Goal: Task Accomplishment & Management: Manage account settings

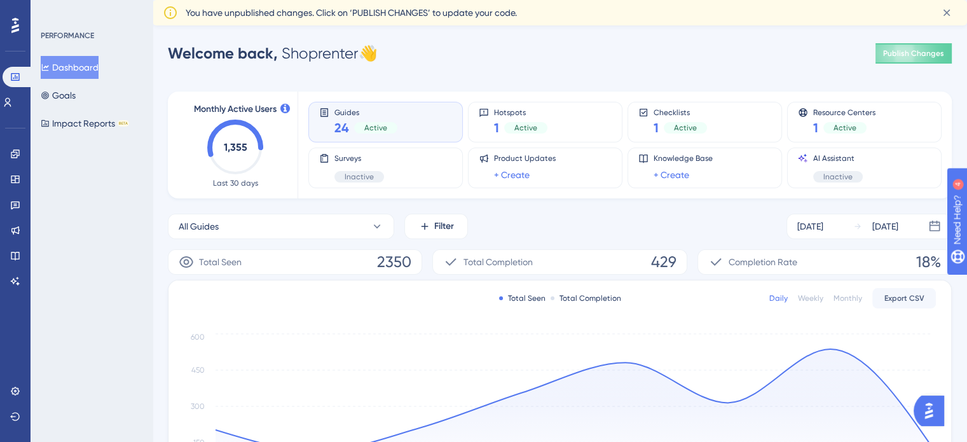
click at [126, 210] on div "PERFORMANCE Dashboard Goals Impact Reports BETA" at bounding box center [92, 221] width 122 height 442
click at [14, 254] on icon at bounding box center [15, 256] width 10 height 10
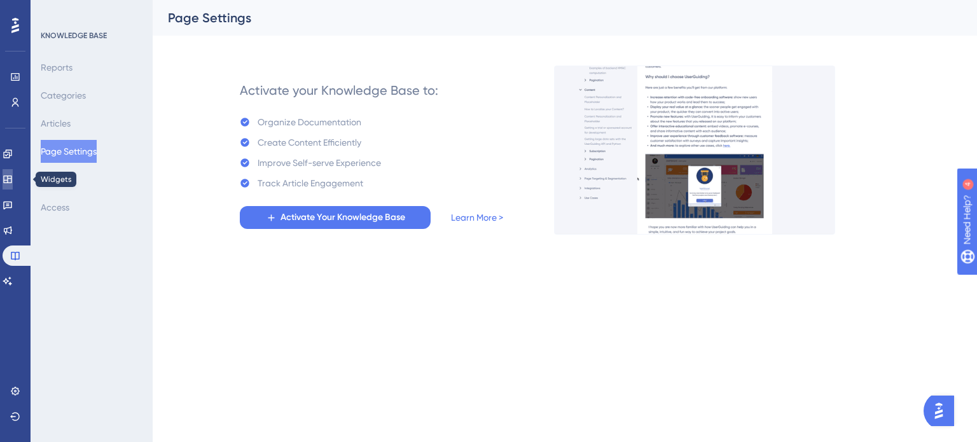
click at [11, 182] on icon at bounding box center [7, 180] width 8 height 8
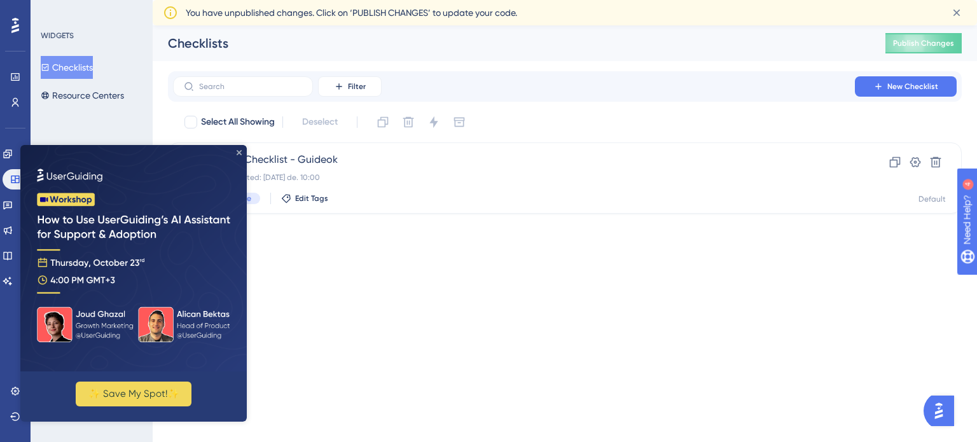
click at [239, 151] on icon "Close Preview" at bounding box center [239, 152] width 5 height 5
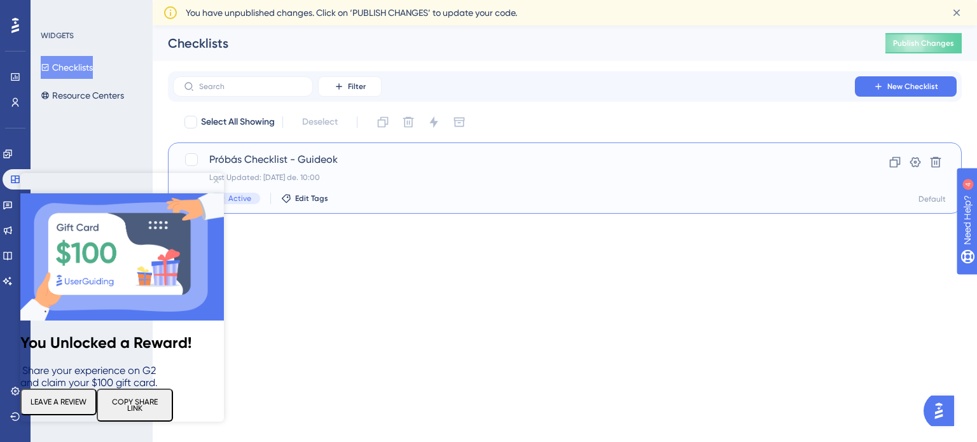
click at [308, 160] on span "Próbás Checklist - Guideok" at bounding box center [513, 159] width 609 height 15
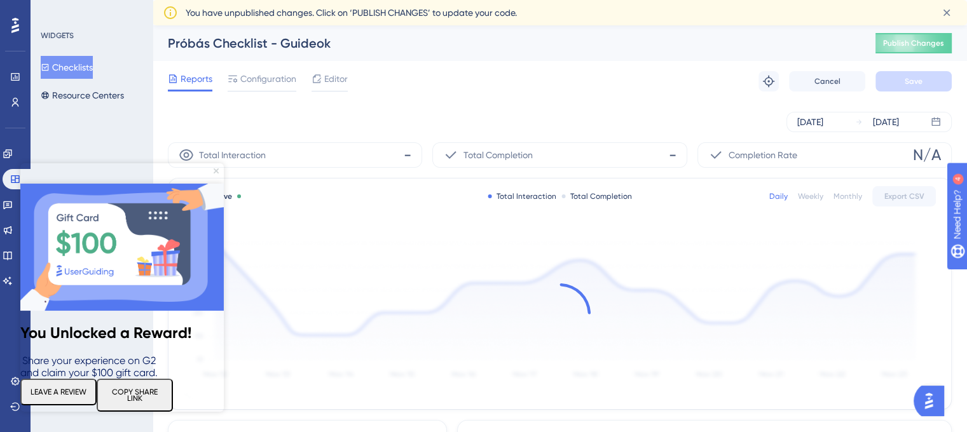
click at [214, 171] on icon "Close Preview" at bounding box center [216, 171] width 5 height 5
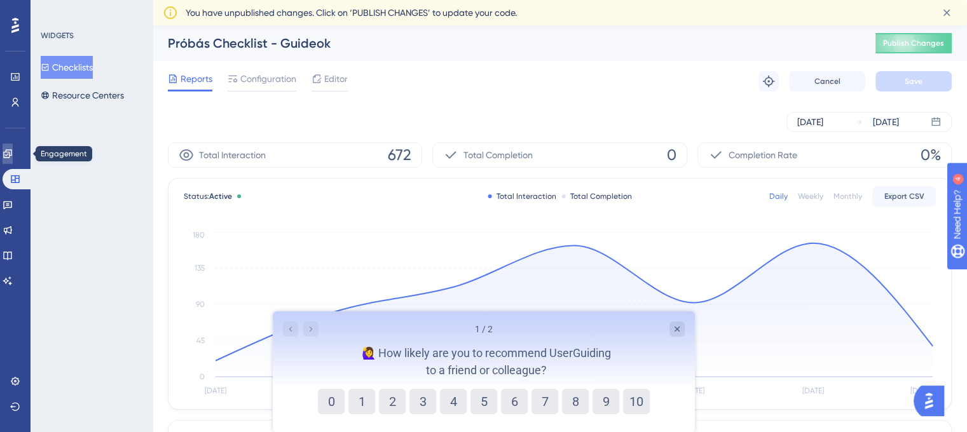
click at [7, 151] on link at bounding box center [8, 154] width 10 height 20
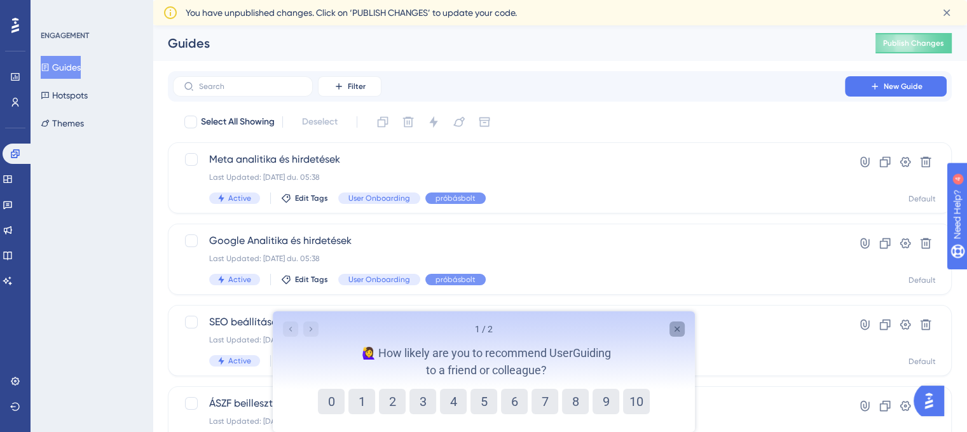
click at [680, 329] on icon "Close survey" at bounding box center [677, 329] width 10 height 10
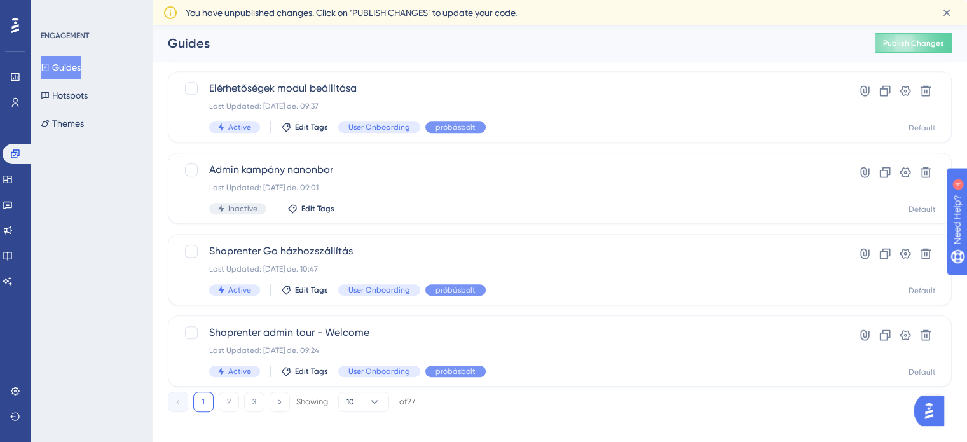
scroll to position [544, 0]
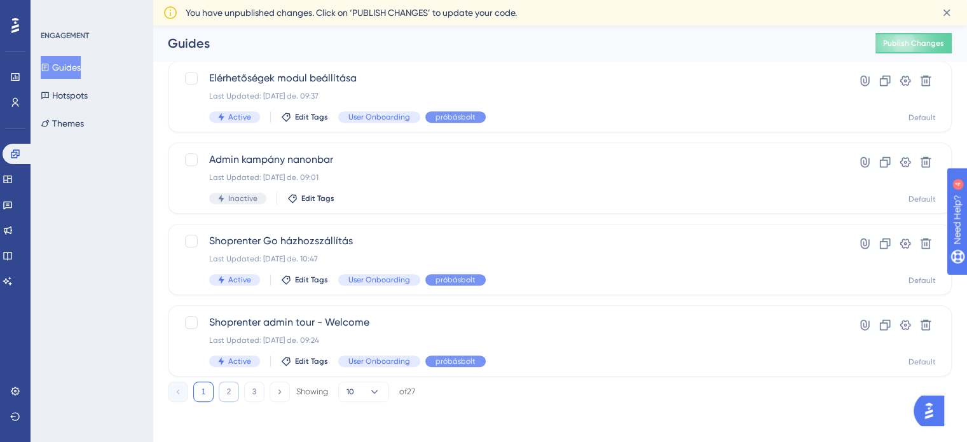
click at [230, 388] on button "2" at bounding box center [229, 392] width 20 height 20
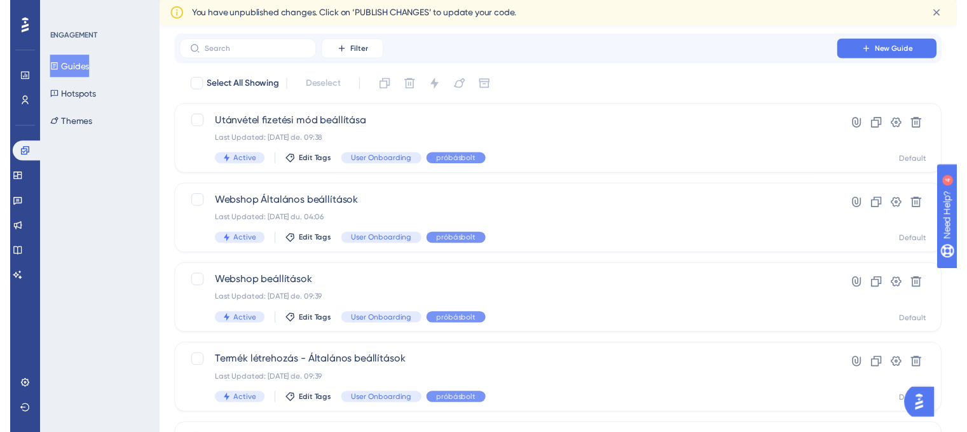
scroll to position [0, 0]
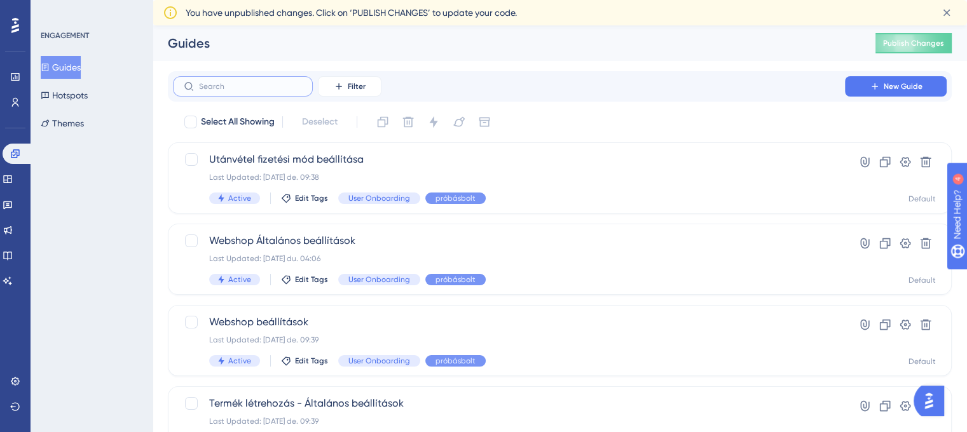
click at [245, 87] on input "text" at bounding box center [250, 86] width 103 height 9
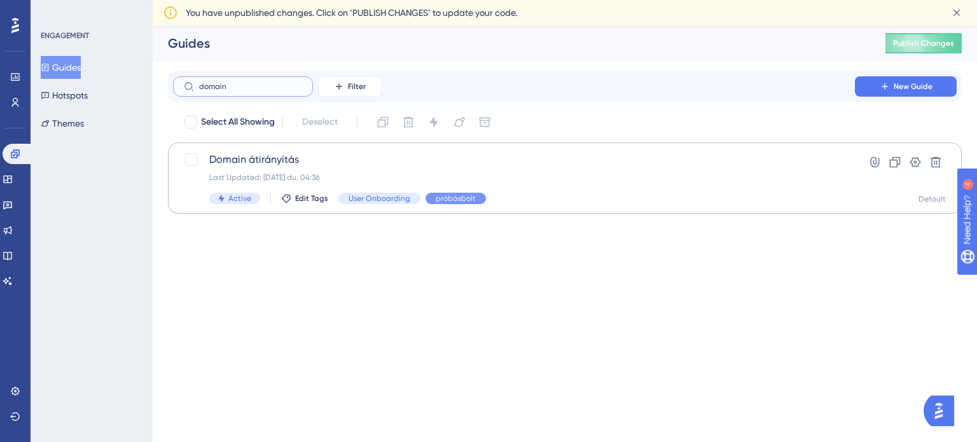
type input "domain"
click at [294, 155] on span "Domain átirányítás" at bounding box center [513, 159] width 609 height 15
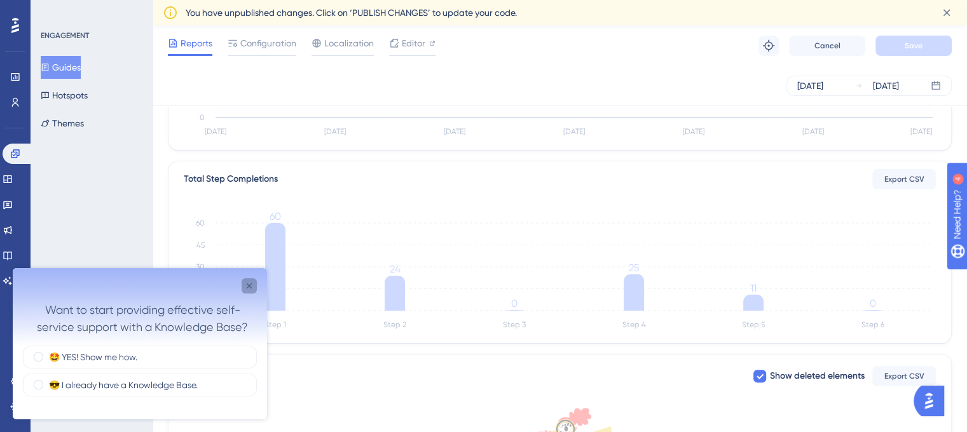
click at [243, 291] on div "Close survey" at bounding box center [249, 286] width 15 height 15
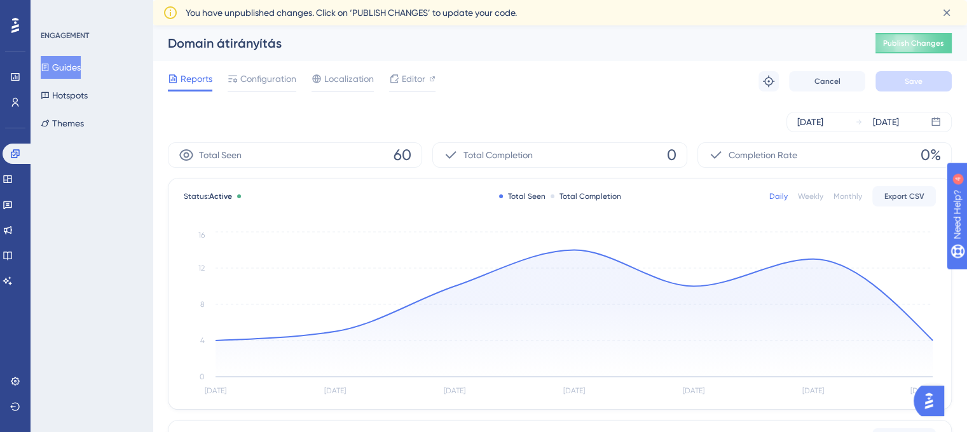
click at [79, 274] on div "ENGAGEMENT Guides Hotspots Themes" at bounding box center [92, 216] width 122 height 432
click at [263, 81] on span "Configuration" at bounding box center [268, 78] width 56 height 15
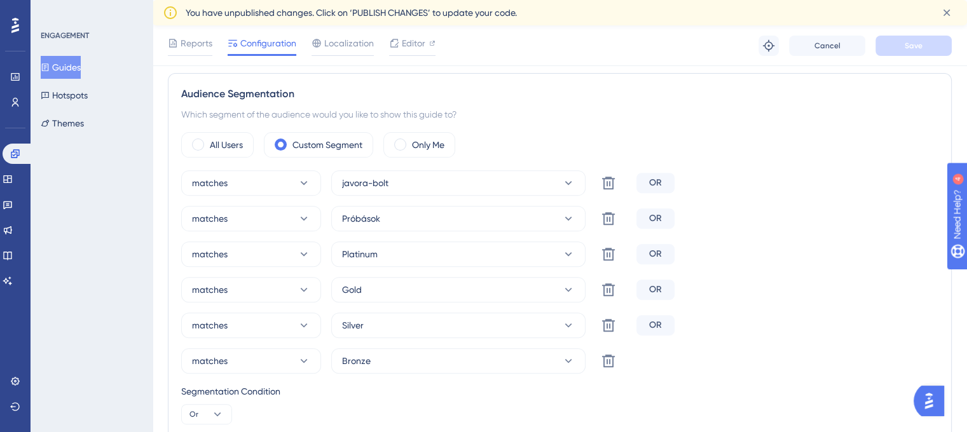
scroll to position [509, 0]
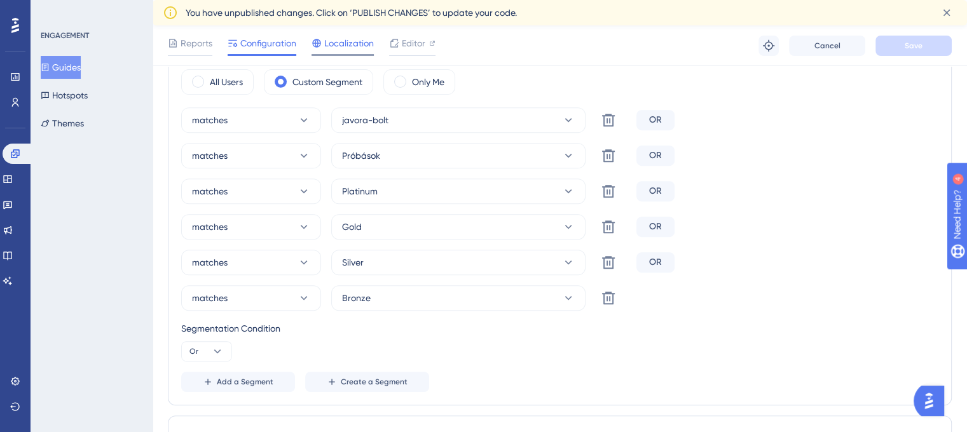
click at [335, 36] on span "Localization" at bounding box center [349, 43] width 50 height 15
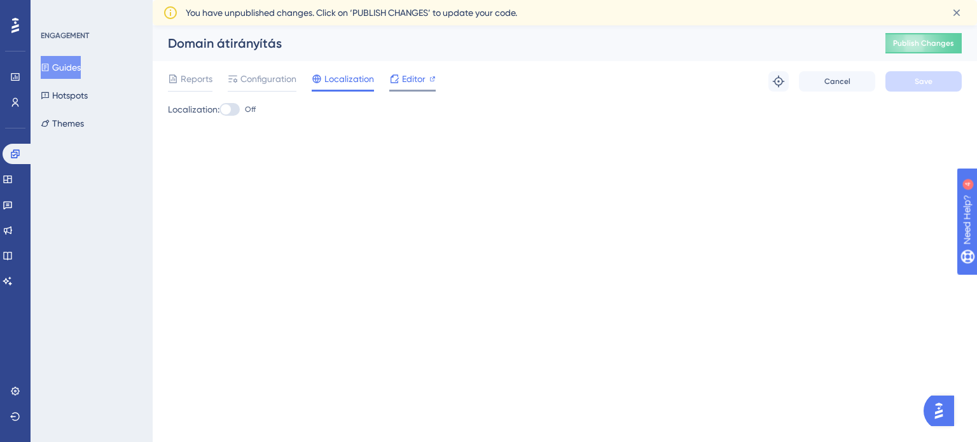
click at [407, 71] on span "Editor" at bounding box center [414, 78] width 24 height 15
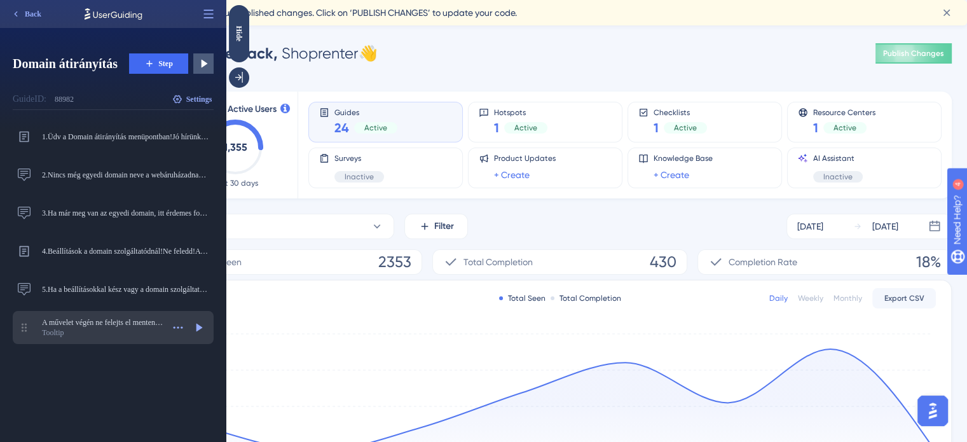
click at [114, 333] on div "Tooltip" at bounding box center [102, 333] width 121 height 10
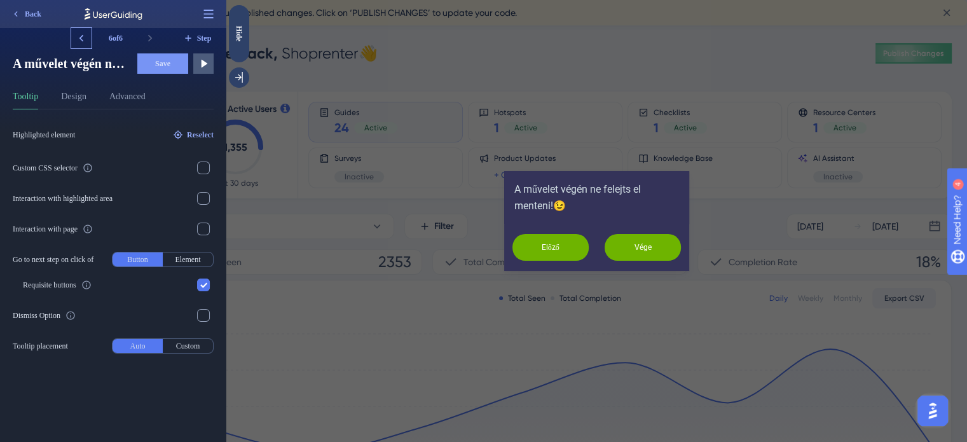
click at [81, 37] on icon at bounding box center [81, 38] width 4 height 7
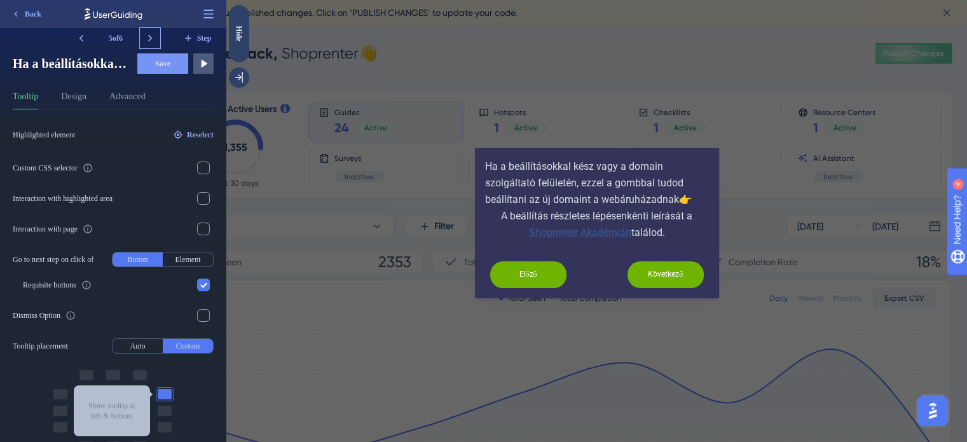
click at [148, 33] on icon at bounding box center [150, 38] width 13 height 13
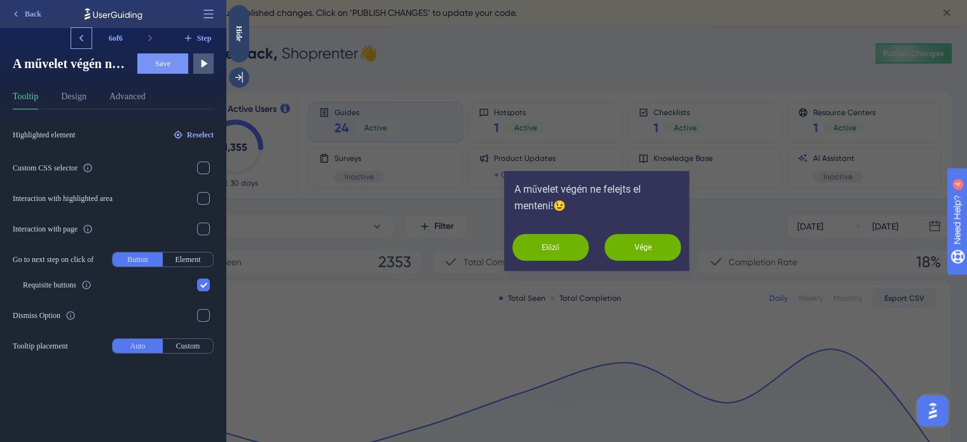
click at [82, 39] on icon at bounding box center [81, 38] width 13 height 13
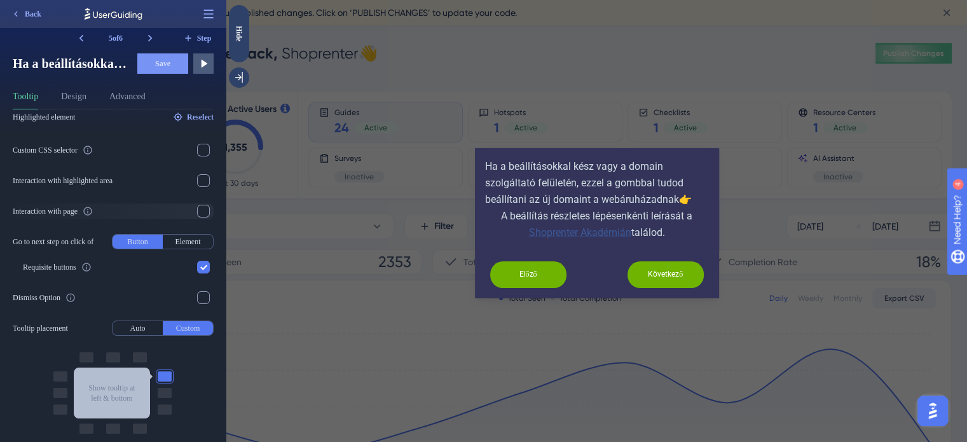
scroll to position [25, 0]
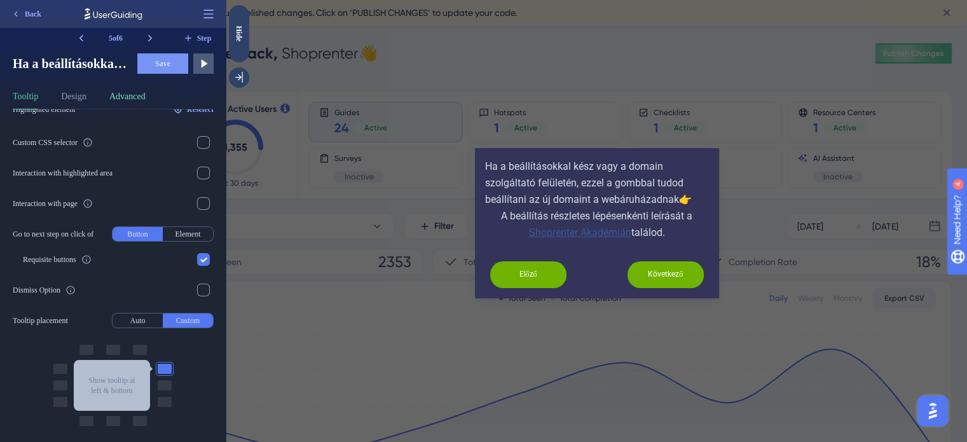
click at [145, 95] on button "Advanced" at bounding box center [127, 99] width 36 height 20
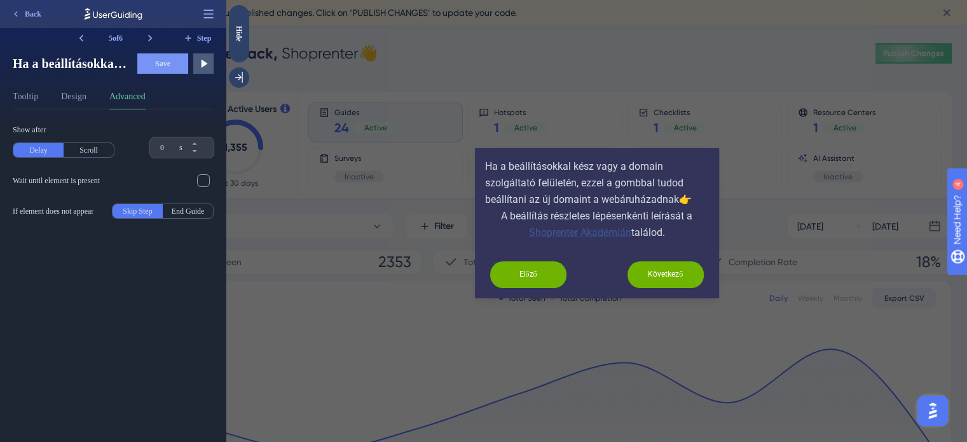
scroll to position [0, 0]
click at [94, 96] on div "Tooltip Design Advanced" at bounding box center [113, 99] width 201 height 20
click at [79, 96] on button "Design" at bounding box center [73, 99] width 25 height 20
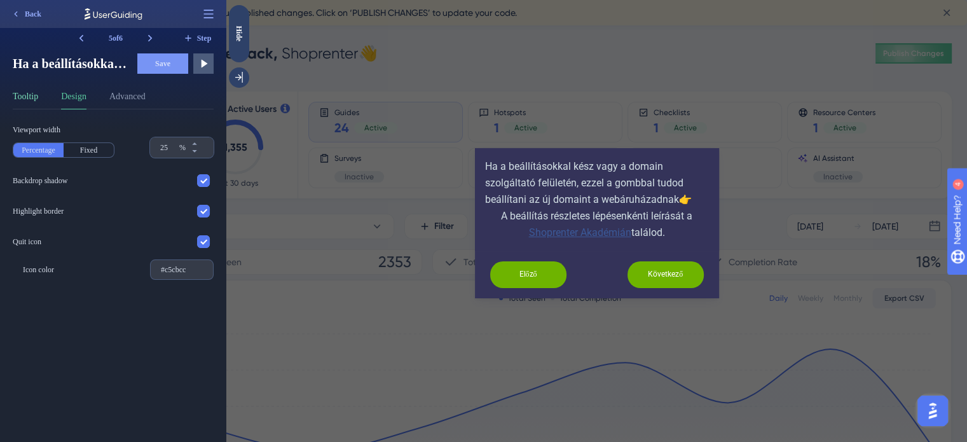
click at [25, 102] on button "Tooltip" at bounding box center [25, 99] width 25 height 20
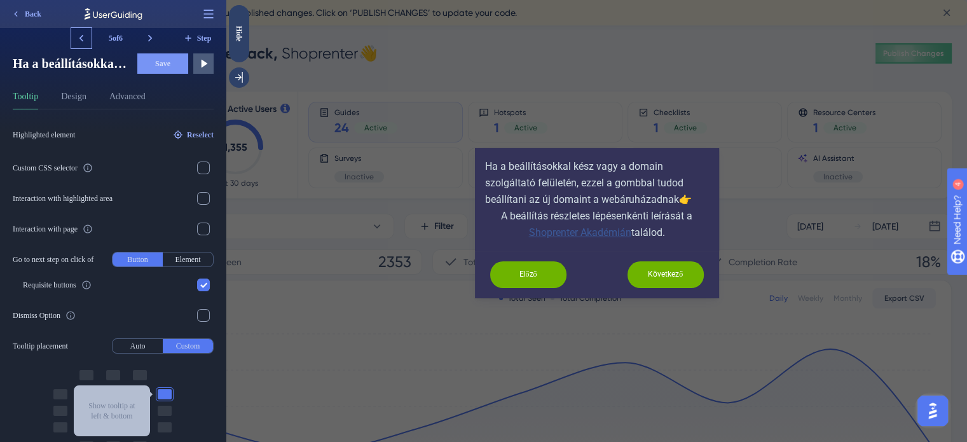
click at [84, 35] on icon at bounding box center [81, 38] width 13 height 13
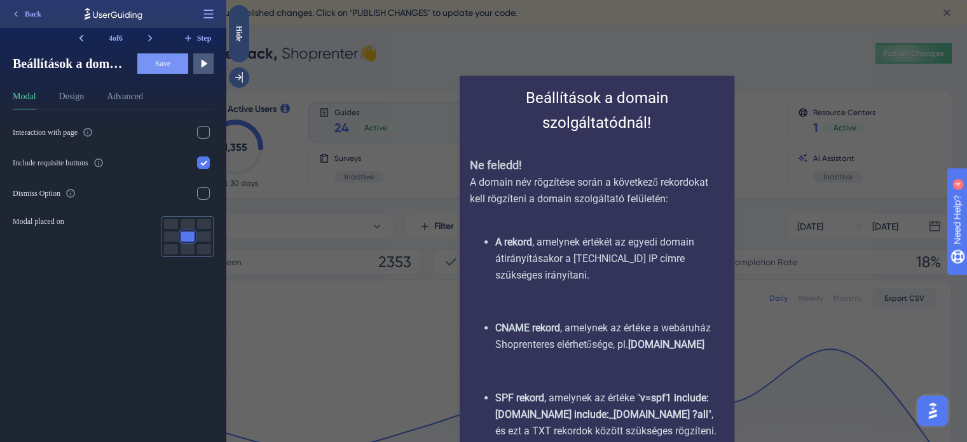
scroll to position [150, 0]
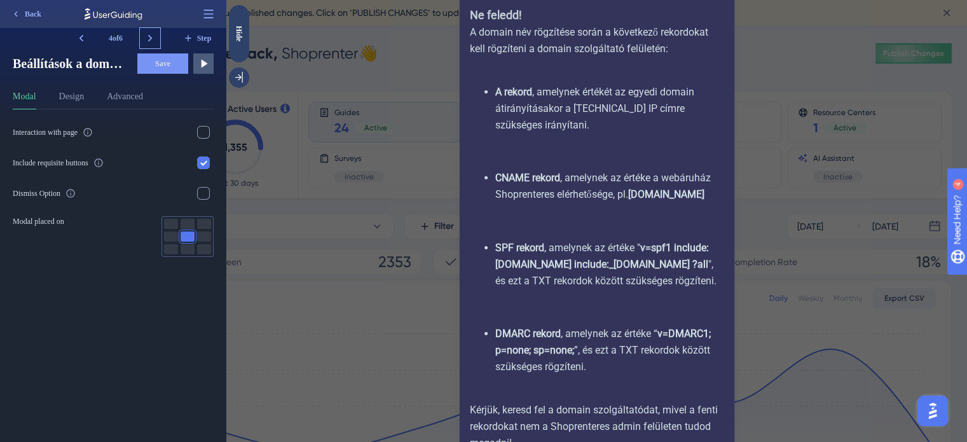
click at [148, 39] on icon at bounding box center [150, 38] width 13 height 13
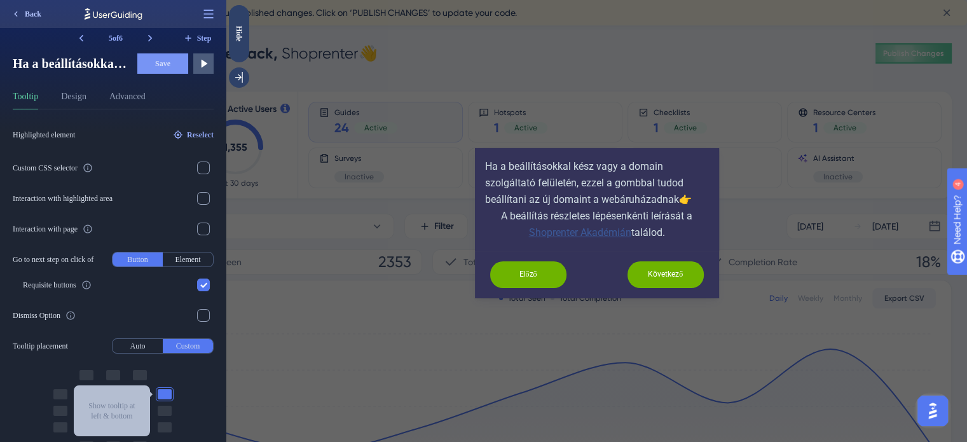
click at [23, 12] on button "Back" at bounding box center [26, 14] width 42 height 20
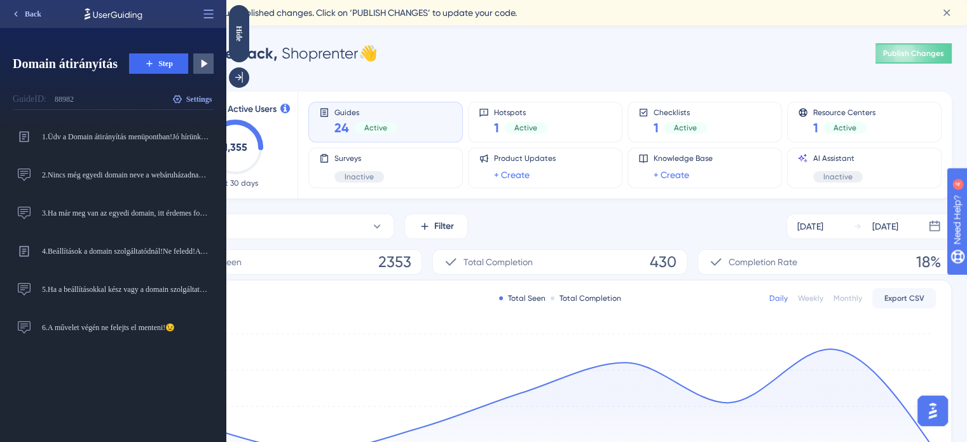
click at [26, 15] on span "Back" at bounding box center [33, 14] width 17 height 10
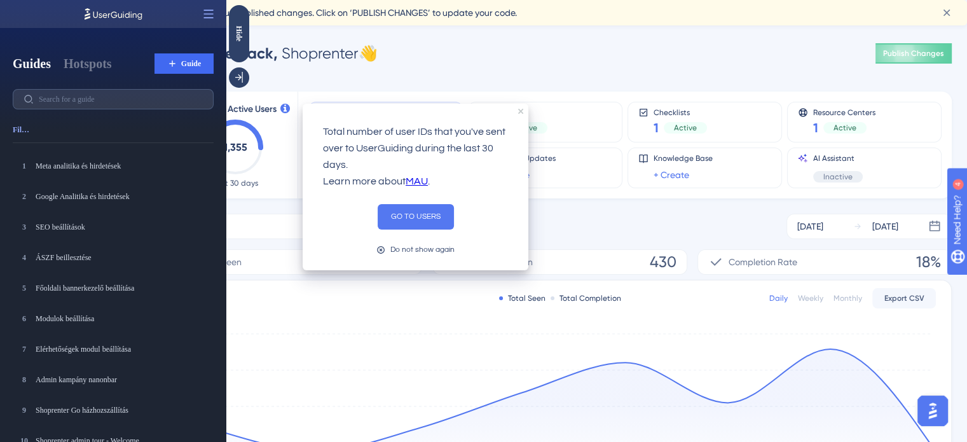
click at [292, 319] on div "Total Seen Total Completion Daily Weekly Monthly Export CSV Oct 3 Oct 4 Oct 5 O…" at bounding box center [560, 395] width 783 height 231
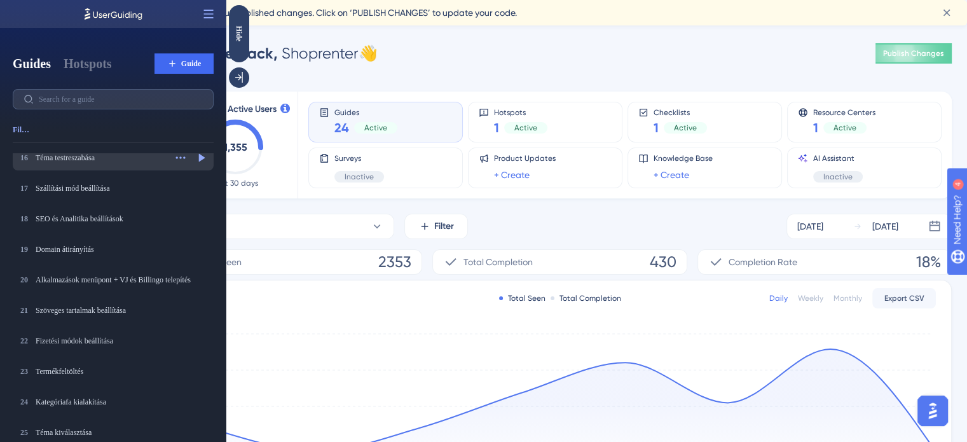
scroll to position [540, 0]
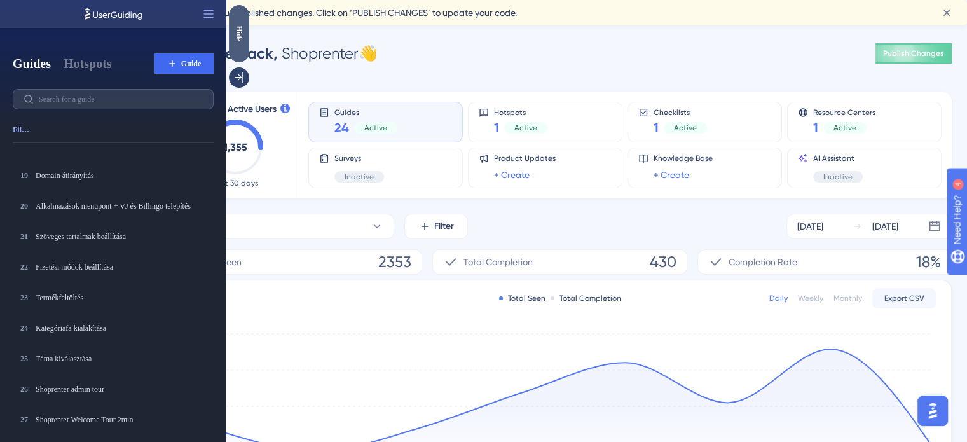
click at [237, 35] on div "Hide" at bounding box center [239, 33] width 20 height 16
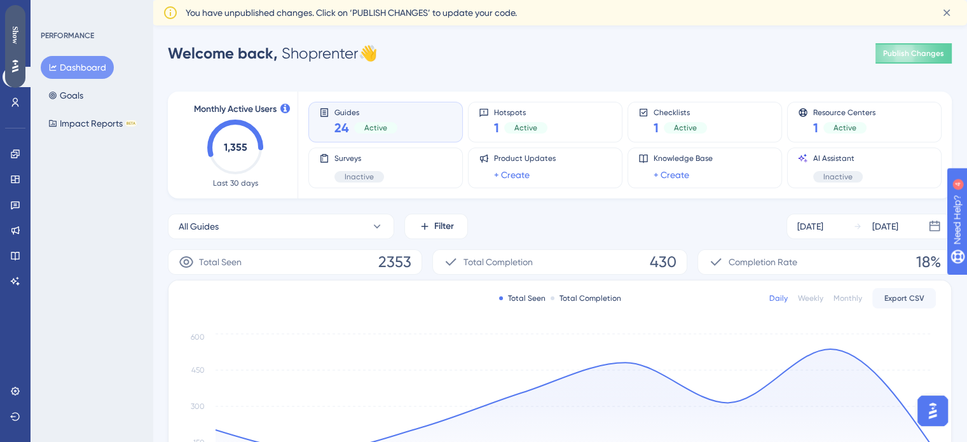
click at [16, 67] on icon at bounding box center [15, 66] width 6 height 13
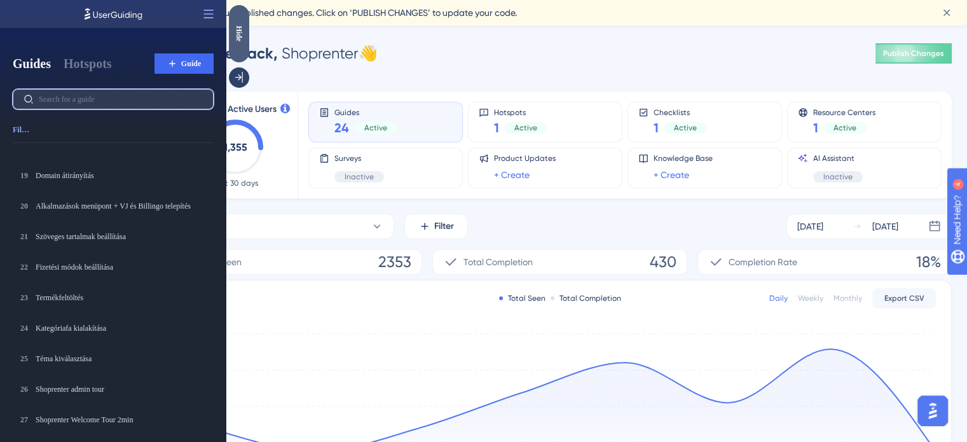
click at [75, 101] on input "text" at bounding box center [121, 99] width 164 height 9
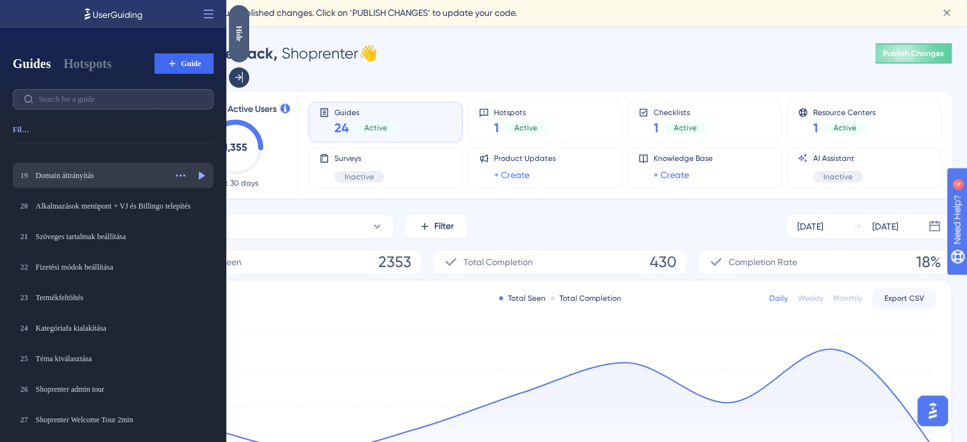
click at [69, 169] on div "19 Domain átirányítás Domain átirányítás" at bounding box center [92, 175] width 148 height 13
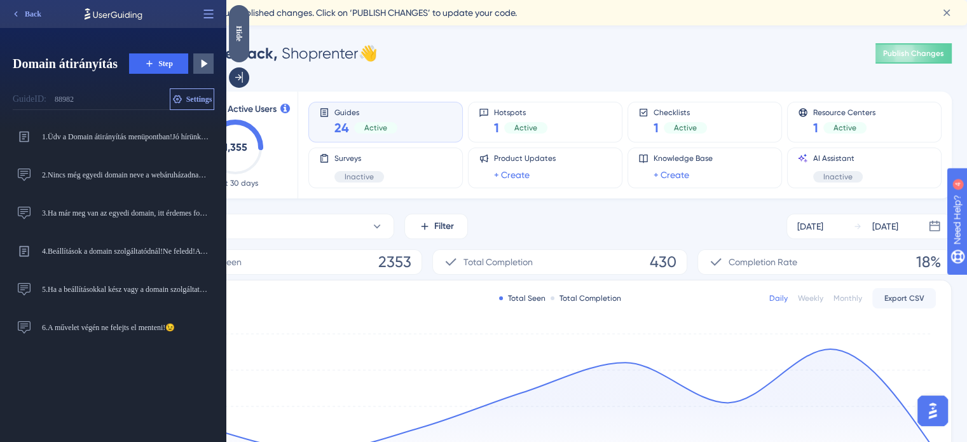
click at [186, 94] on span "Settings" at bounding box center [199, 99] width 26 height 10
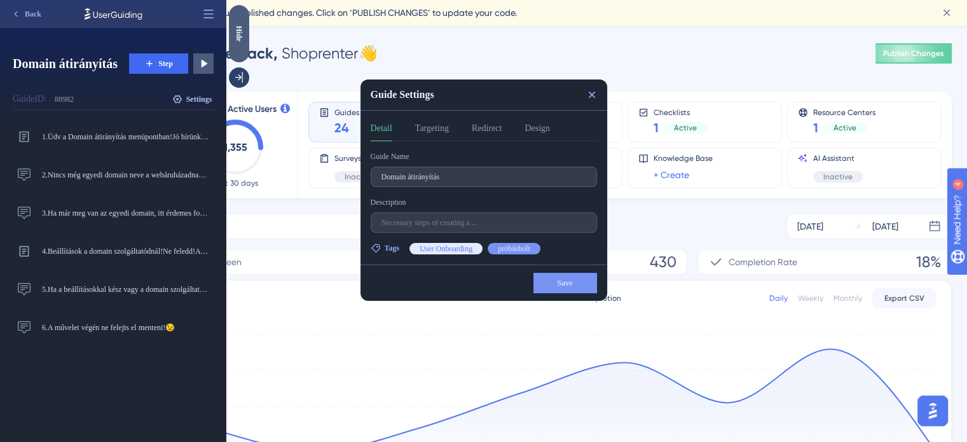
scroll to position [0, 0]
click at [427, 132] on button "Targeting" at bounding box center [432, 131] width 34 height 20
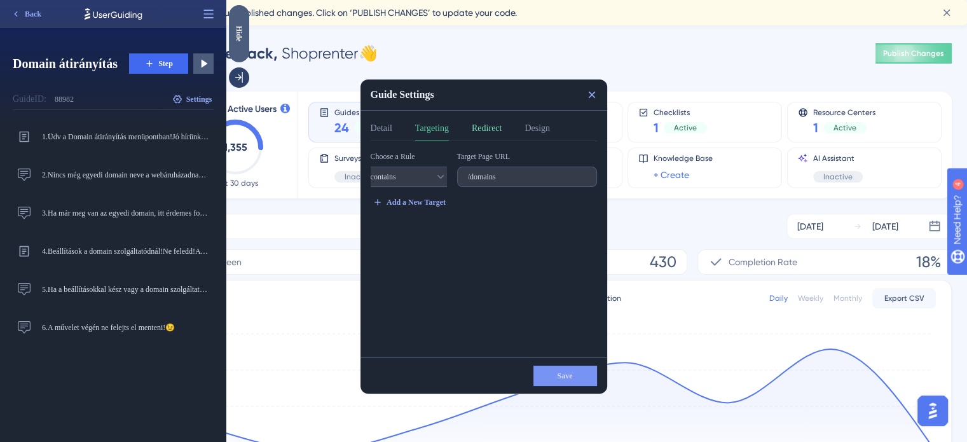
click at [502, 128] on button "Redirect" at bounding box center [487, 131] width 30 height 20
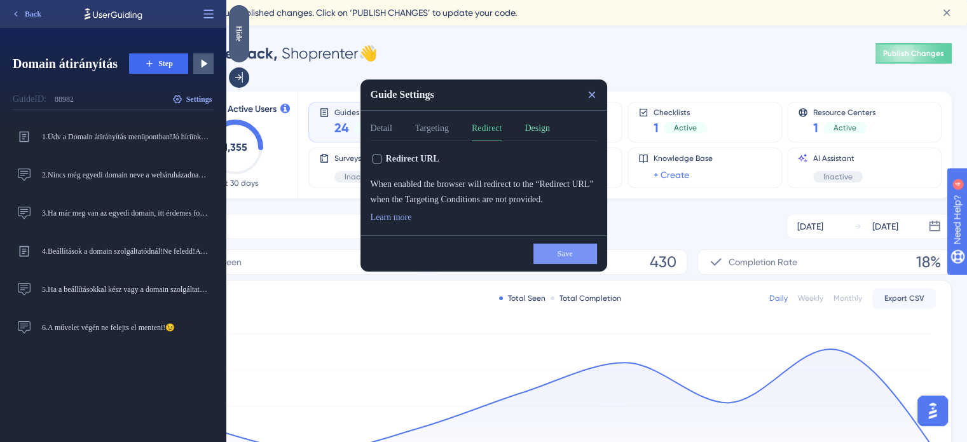
click at [546, 131] on button "Design" at bounding box center [537, 131] width 25 height 20
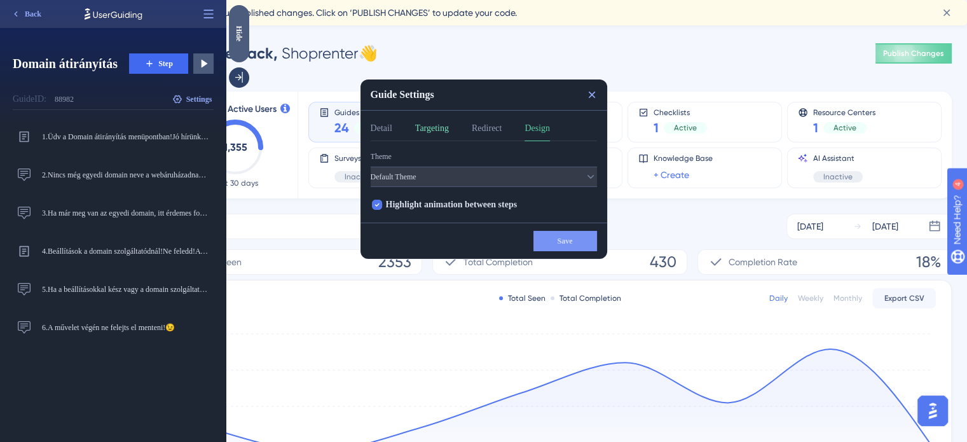
click at [431, 125] on button "Targeting" at bounding box center [432, 131] width 34 height 20
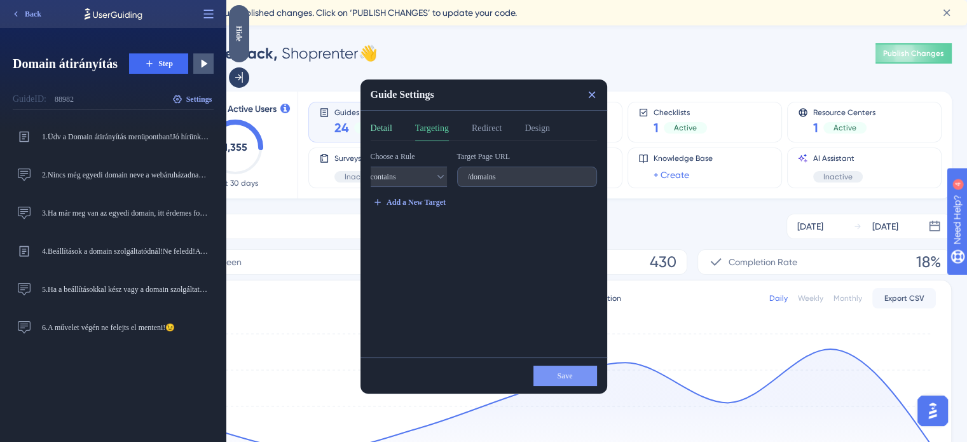
click at [386, 123] on button "Detail" at bounding box center [382, 131] width 22 height 20
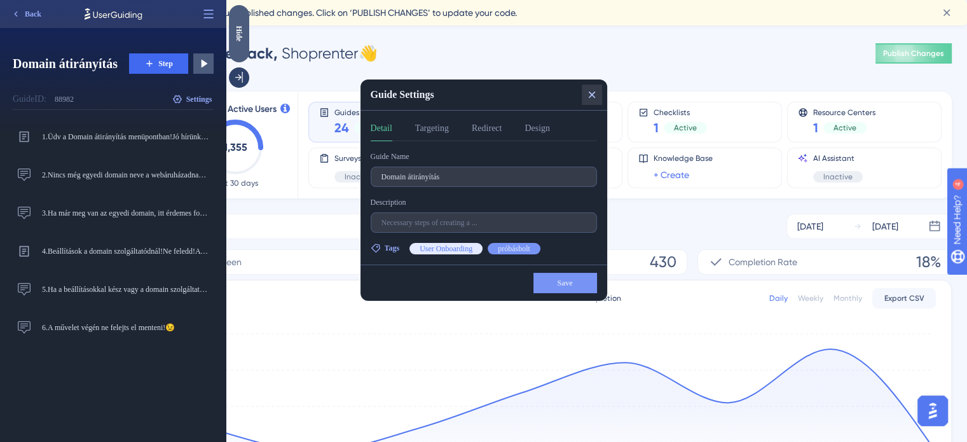
click at [588, 95] on icon at bounding box center [592, 94] width 13 height 13
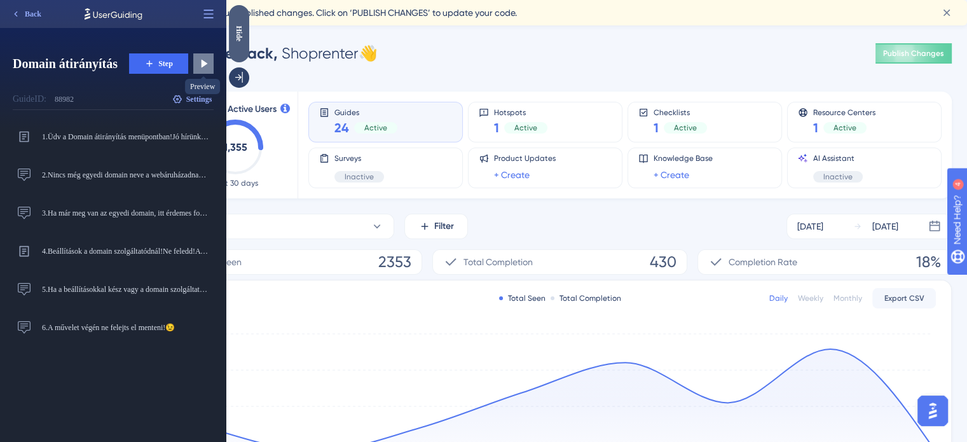
click at [200, 58] on icon at bounding box center [203, 63] width 13 height 13
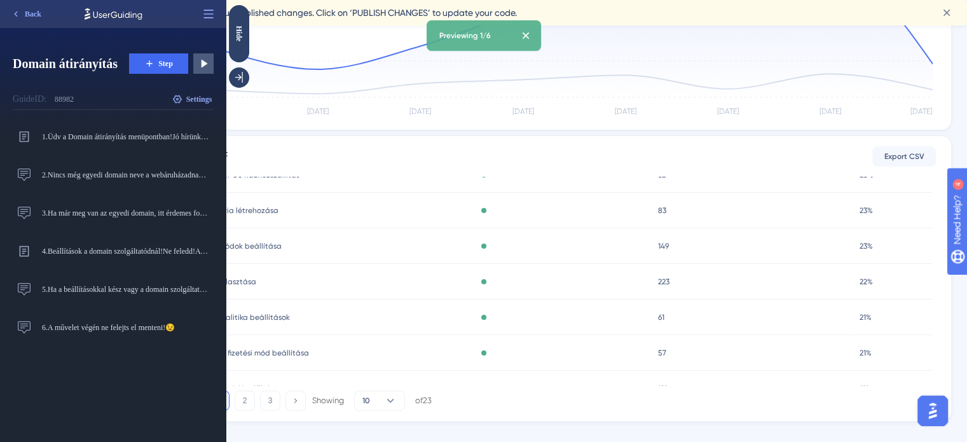
scroll to position [188, 0]
click at [25, 17] on span "Back" at bounding box center [33, 14] width 17 height 10
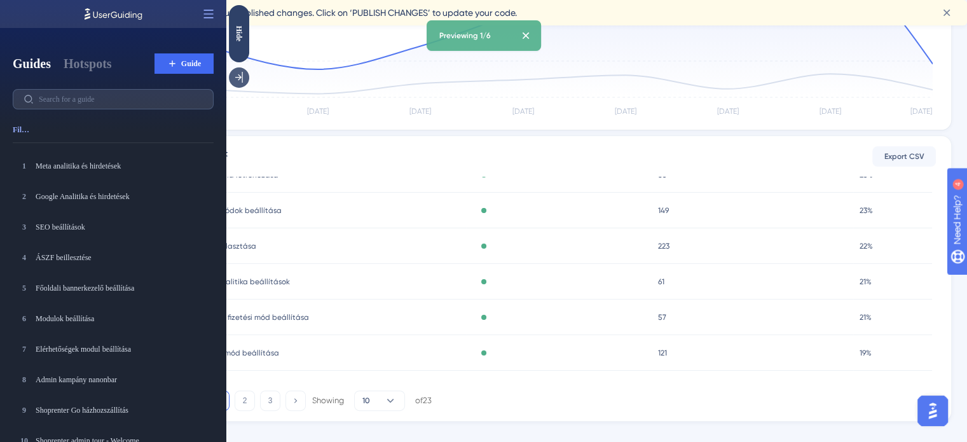
click at [242, 83] on icon at bounding box center [239, 77] width 13 height 13
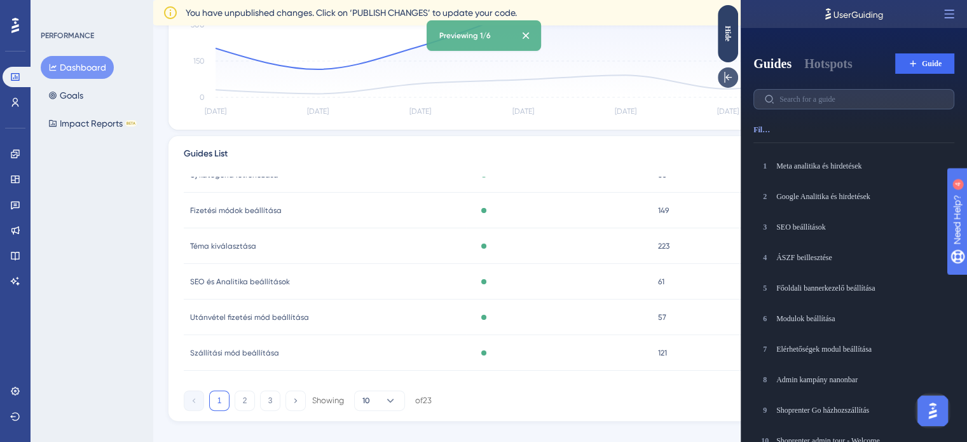
click at [731, 81] on icon at bounding box center [728, 77] width 13 height 13
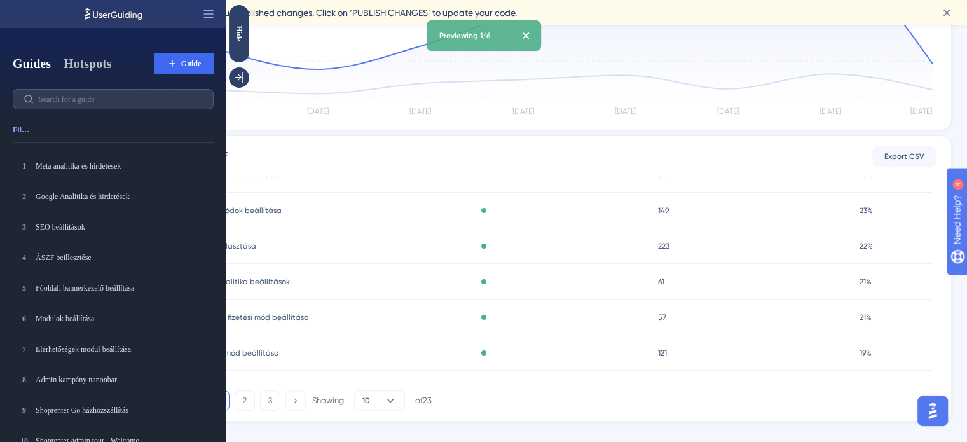
click at [67, 64] on div "Guides Hotspots" at bounding box center [62, 64] width 99 height 18
click at [76, 61] on button "Hotspots" at bounding box center [88, 64] width 48 height 18
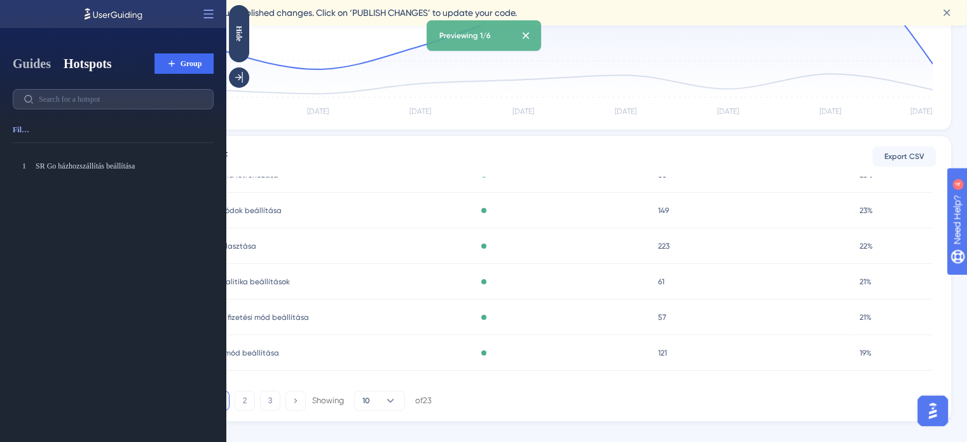
click at [32, 60] on button "Guides" at bounding box center [32, 64] width 38 height 18
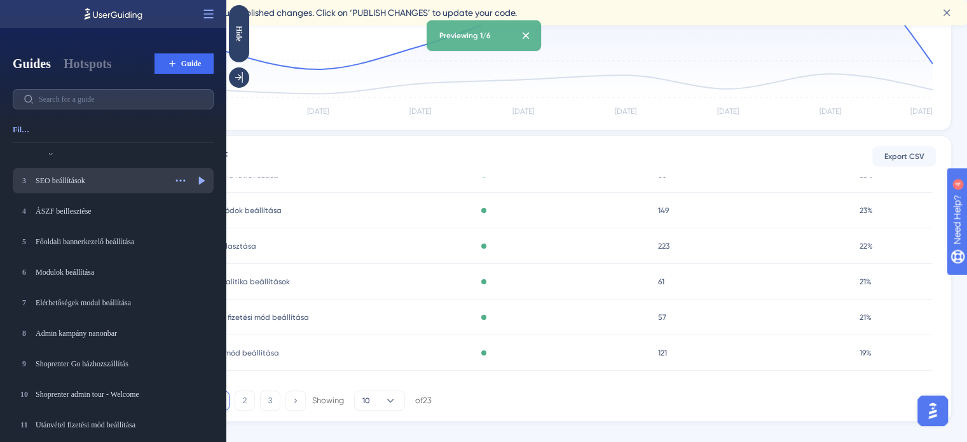
scroll to position [64, 0]
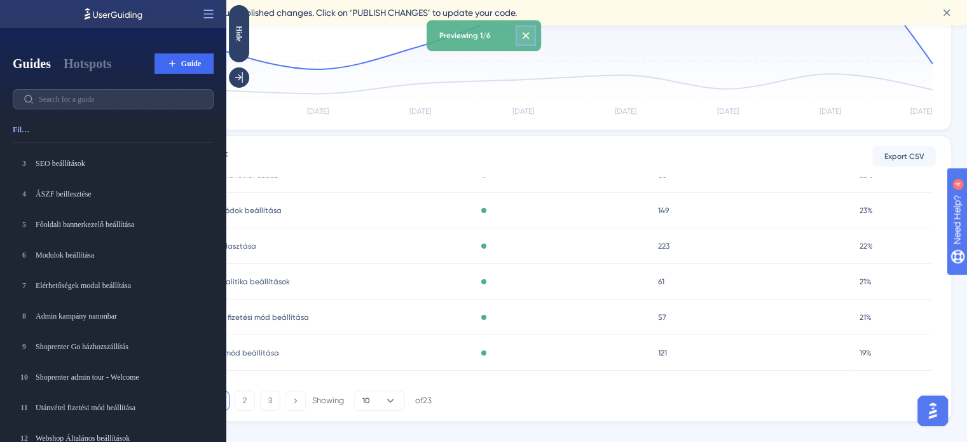
click at [530, 38] on icon at bounding box center [526, 35] width 13 height 13
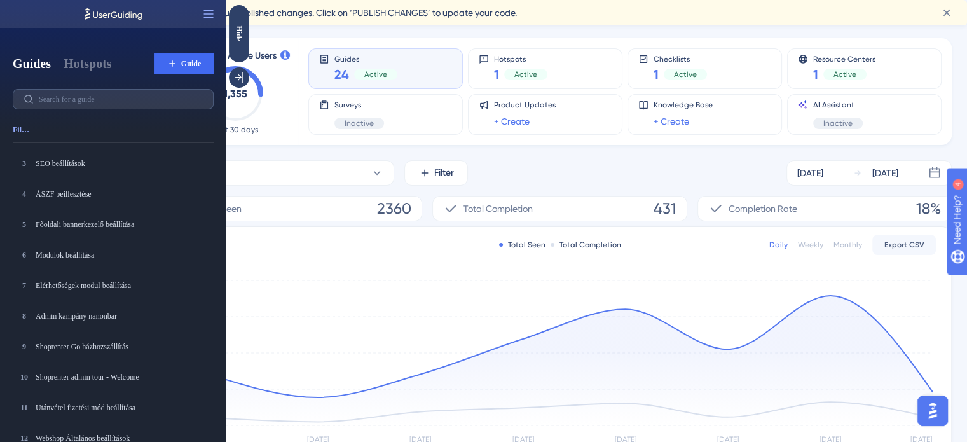
scroll to position [0, 0]
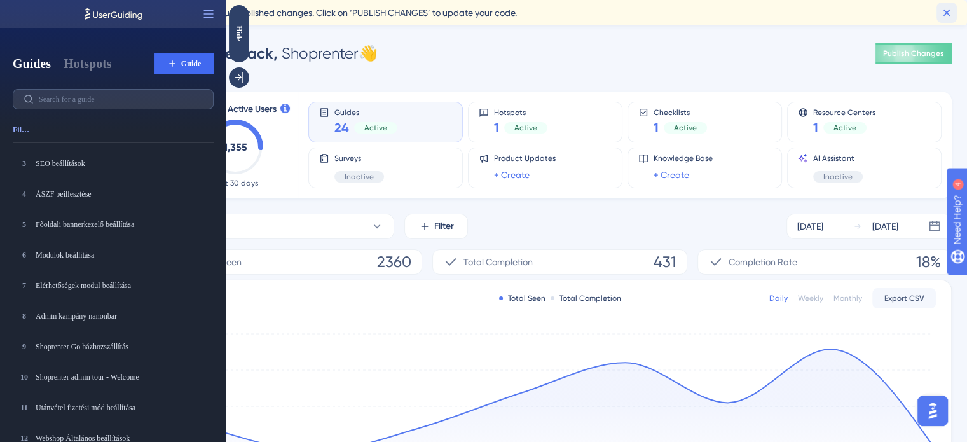
click at [953, 10] on button at bounding box center [947, 13] width 20 height 20
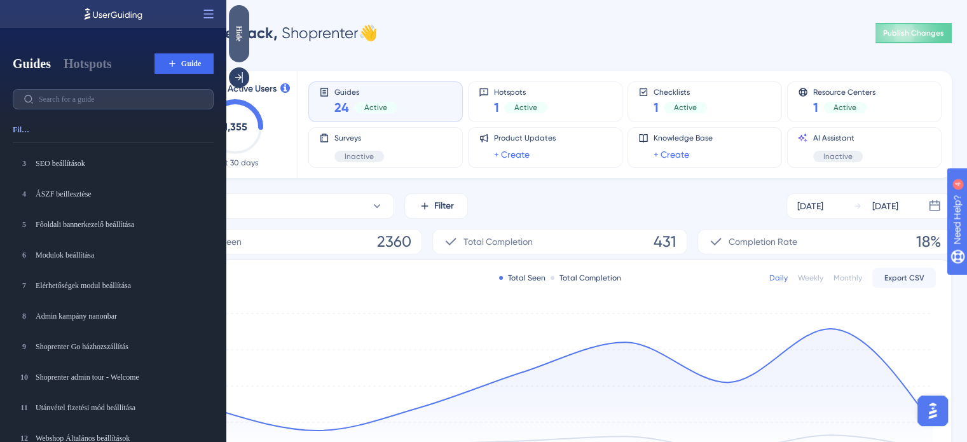
click at [231, 35] on div "Hide" at bounding box center [239, 33] width 20 height 16
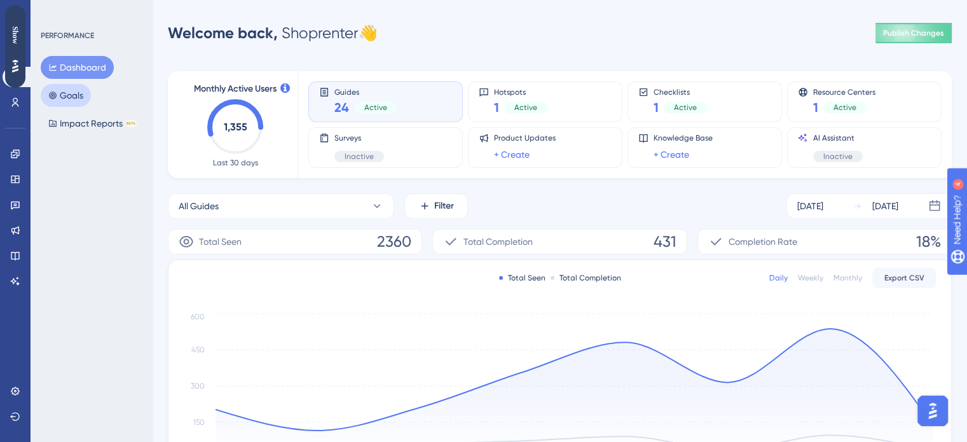
click at [72, 93] on button "Goals" at bounding box center [66, 95] width 50 height 23
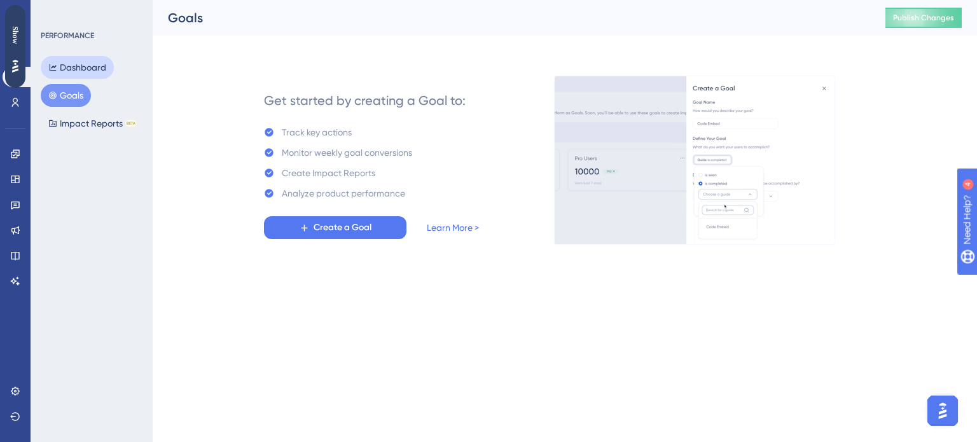
click at [81, 71] on button "Dashboard" at bounding box center [77, 67] width 73 height 23
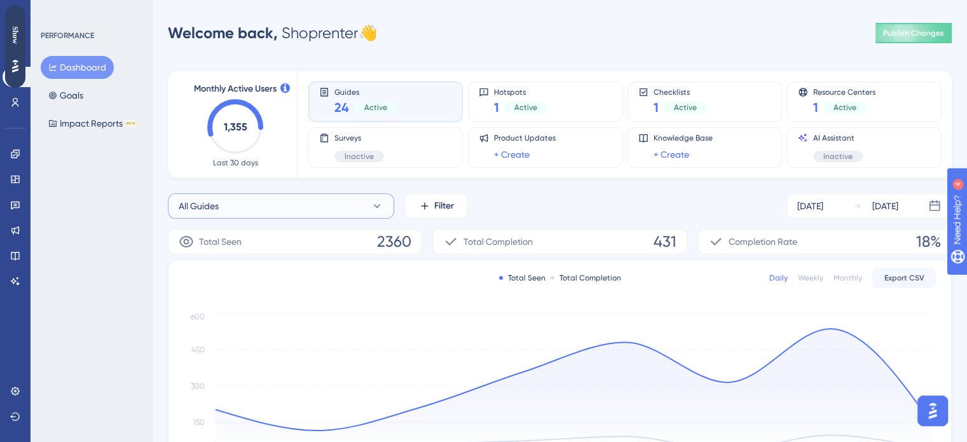
click at [242, 205] on button "All Guides" at bounding box center [281, 205] width 226 height 25
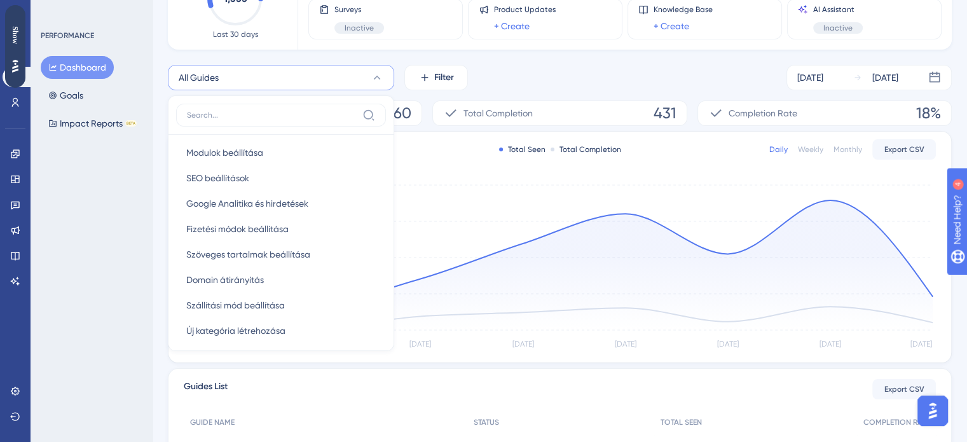
scroll to position [382, 0]
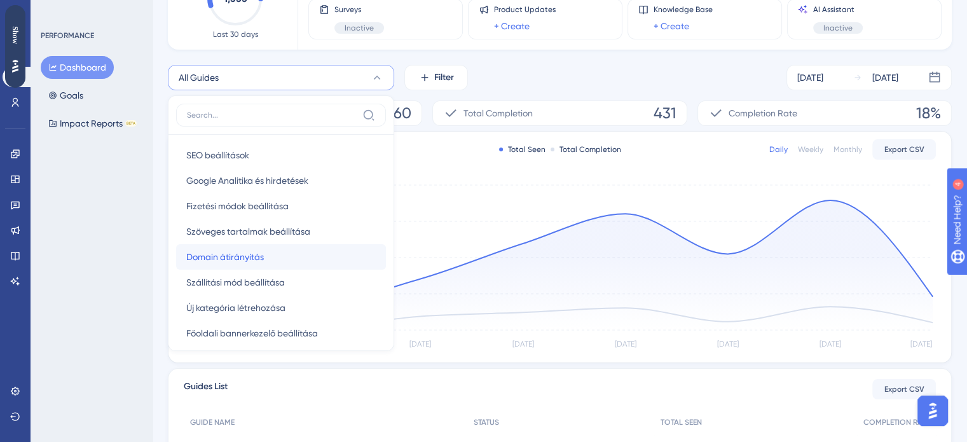
click at [236, 259] on span "Domain átirányítás" at bounding box center [225, 256] width 78 height 15
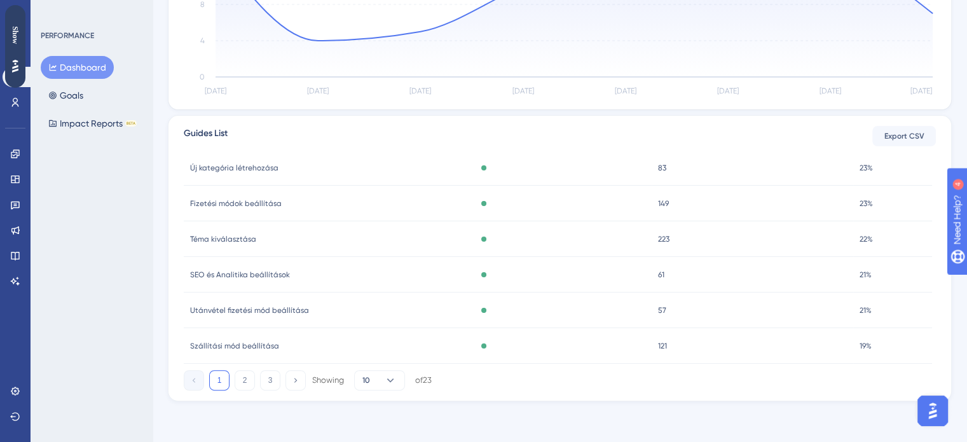
scroll to position [188, 0]
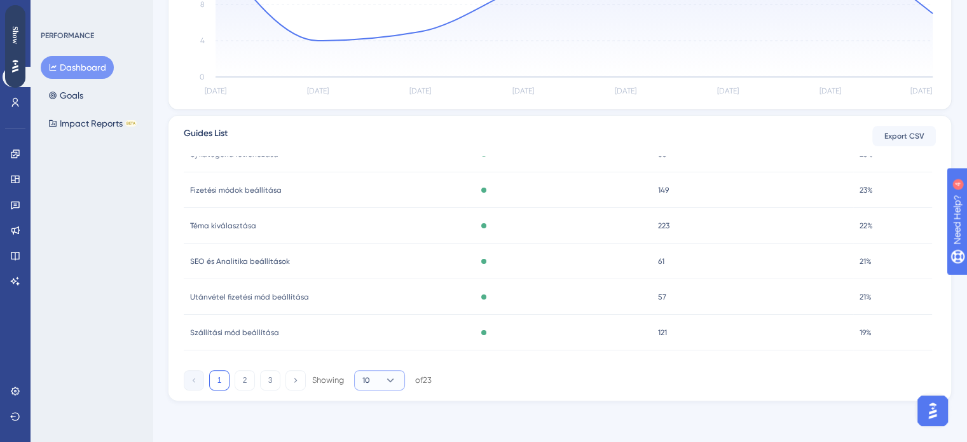
click at [385, 378] on icon at bounding box center [390, 380] width 13 height 13
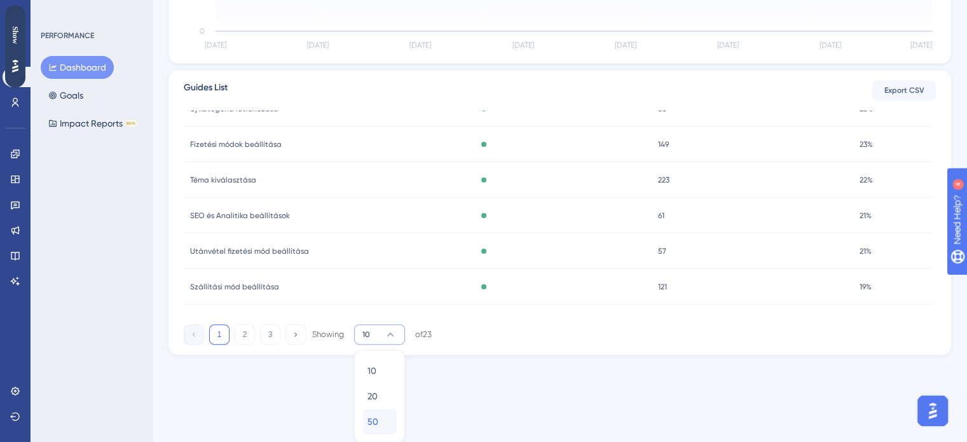
click at [379, 422] on div "50 50" at bounding box center [380, 421] width 24 height 25
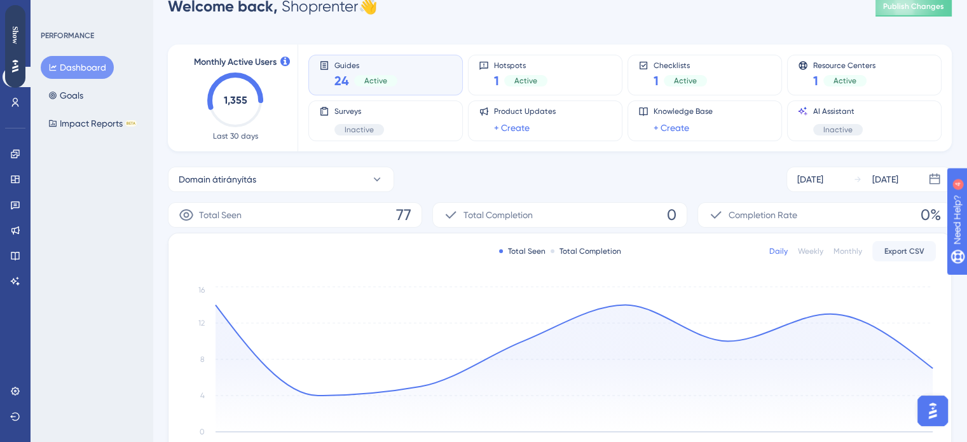
scroll to position [0, 0]
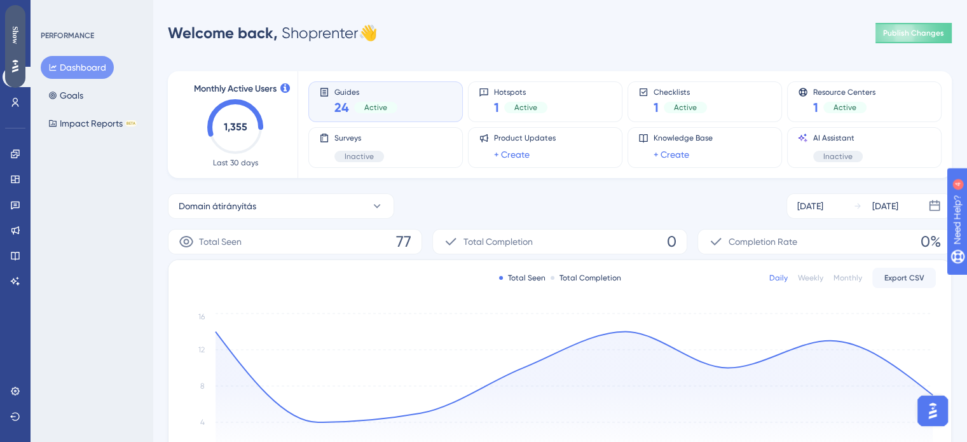
click at [15, 38] on div "Show" at bounding box center [15, 35] width 20 height 18
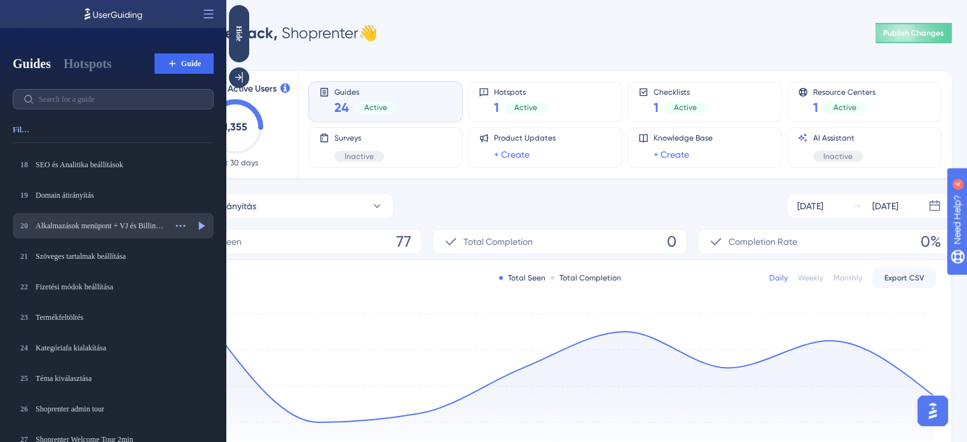
scroll to position [540, 0]
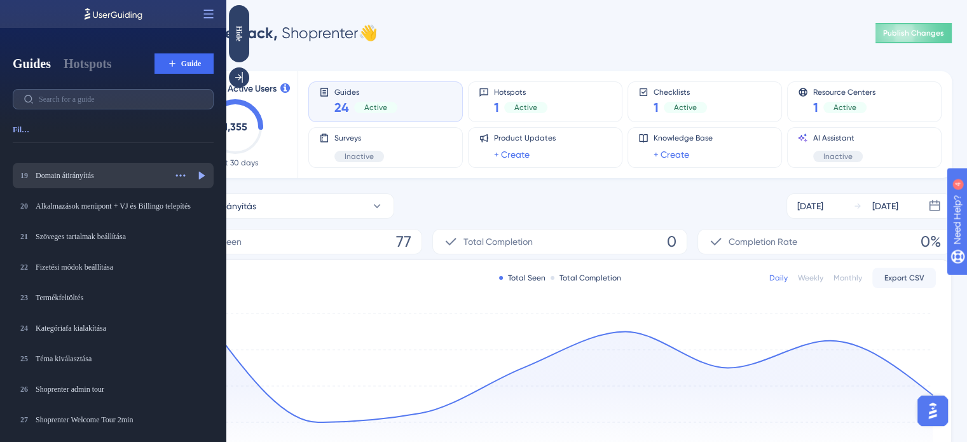
click at [102, 186] on div "19 Domain átirányítás Domain átirányítás Actions Preview" at bounding box center [113, 175] width 201 height 25
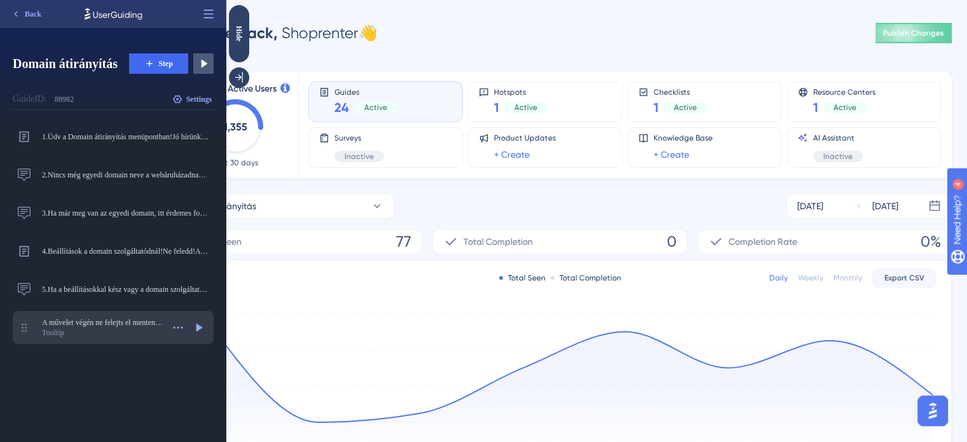
click at [65, 329] on div "Tooltip" at bounding box center [102, 333] width 121 height 10
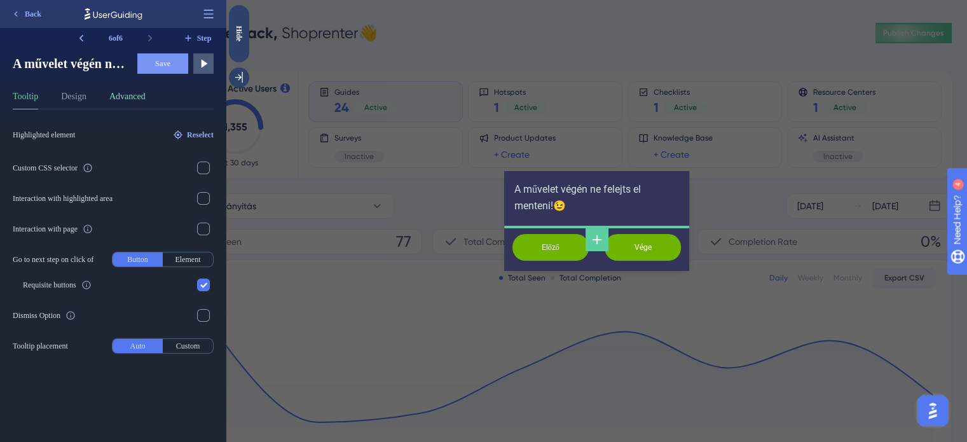
click at [118, 95] on button "Advanced" at bounding box center [127, 99] width 36 height 20
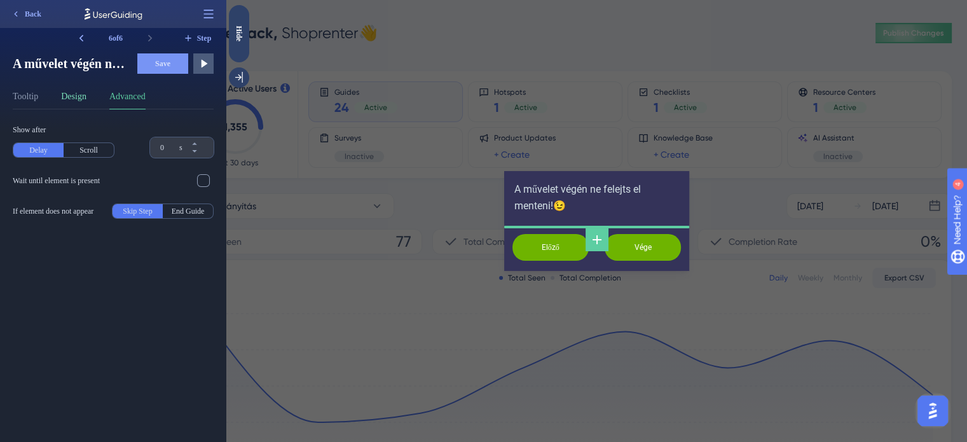
click at [80, 94] on button "Design" at bounding box center [73, 99] width 25 height 20
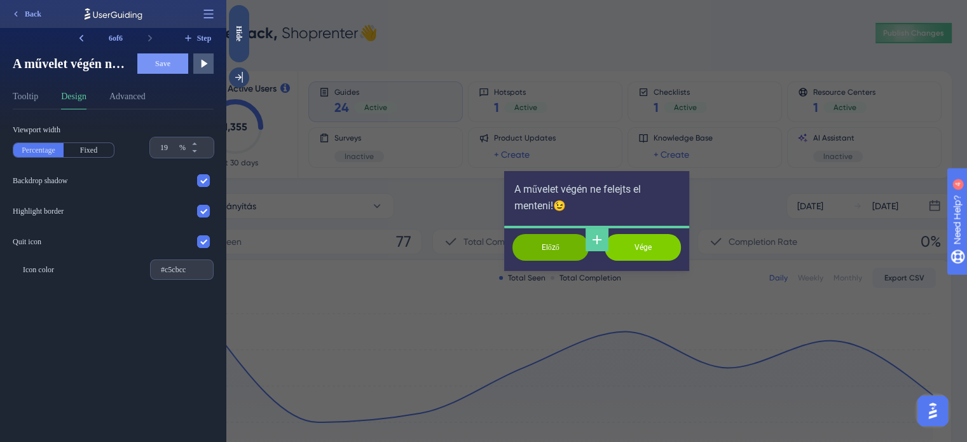
click at [652, 256] on input "Vége" at bounding box center [643, 247] width 76 height 27
click at [60, 320] on div "Viewport width Percentage Fixed 19 % Backdrop shadow Highlight border Quit icon…" at bounding box center [118, 275] width 211 height 333
click at [24, 97] on button "Tooltip" at bounding box center [25, 99] width 25 height 20
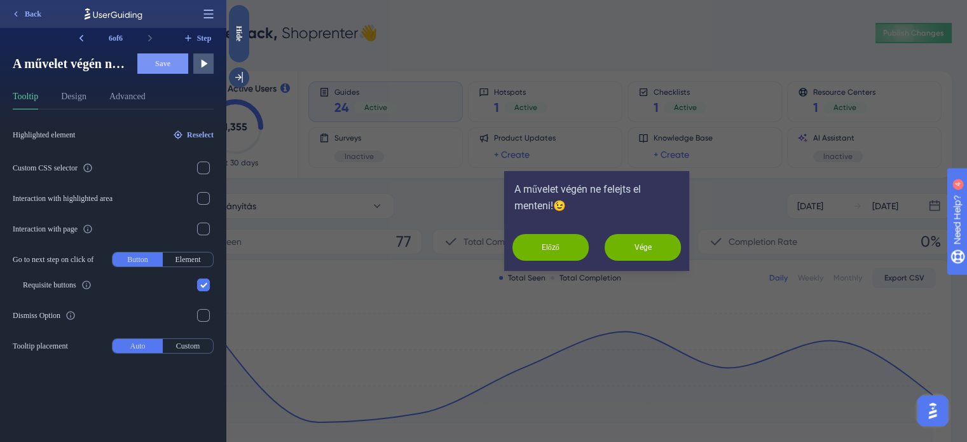
click at [209, 11] on icon at bounding box center [208, 14] width 13 height 13
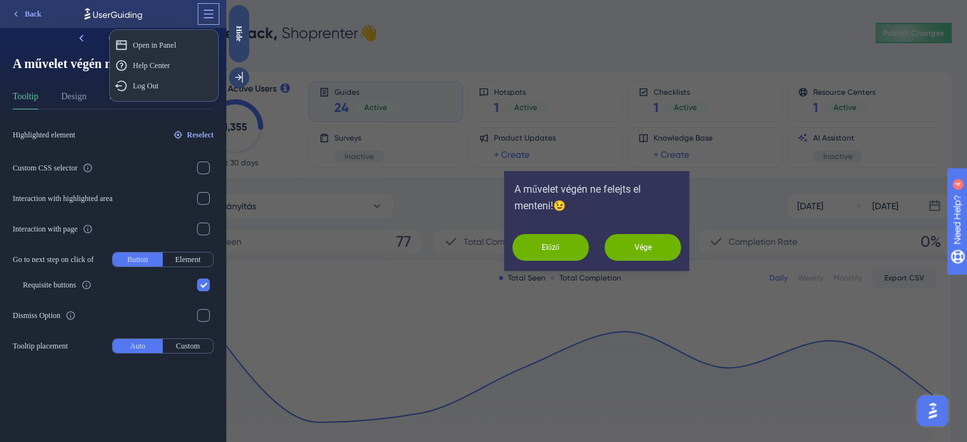
click at [209, 11] on icon at bounding box center [208, 14] width 13 height 13
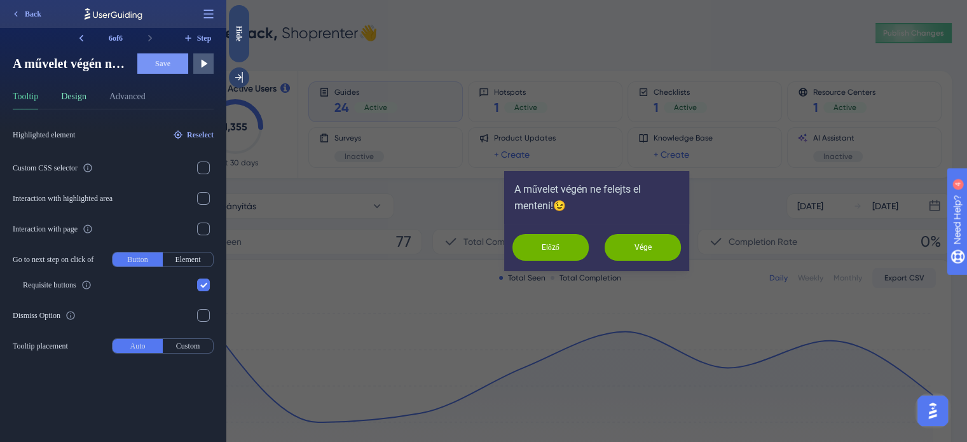
click at [71, 100] on button "Design" at bounding box center [73, 99] width 25 height 20
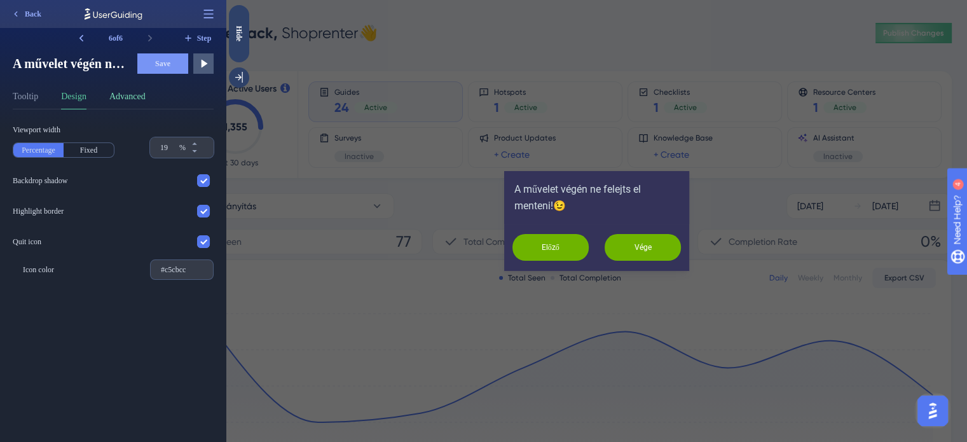
click at [132, 98] on button "Advanced" at bounding box center [127, 99] width 36 height 20
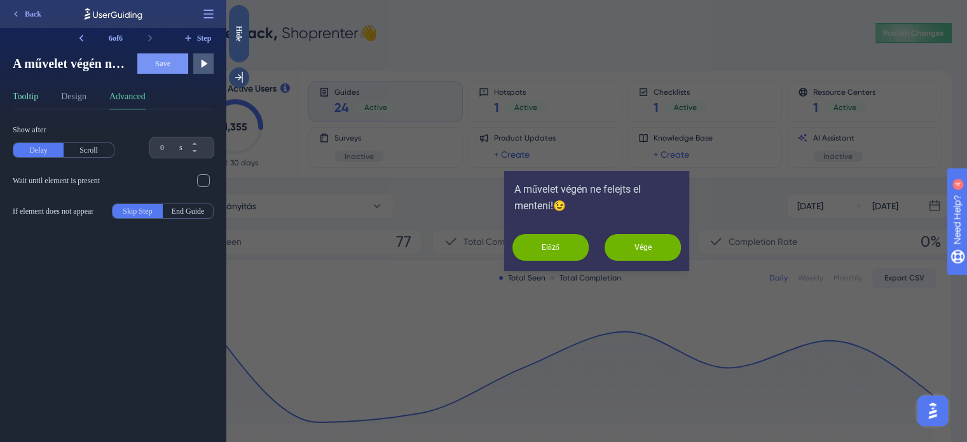
click at [27, 95] on button "Tooltip" at bounding box center [25, 99] width 25 height 20
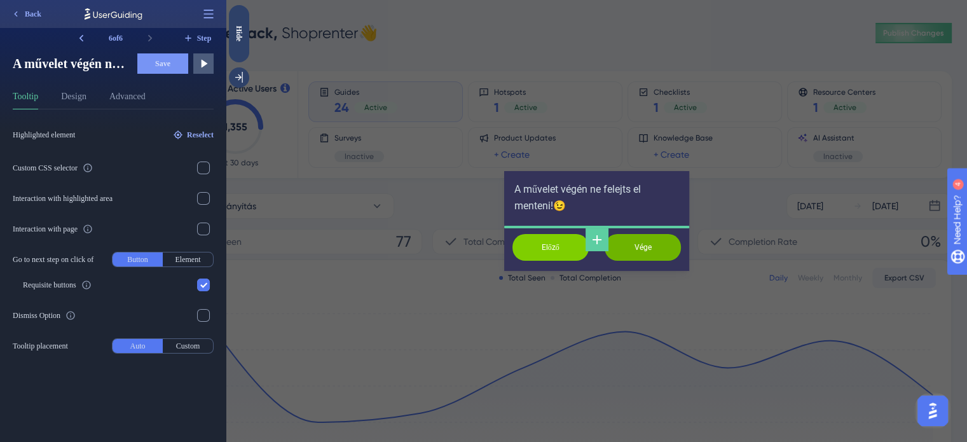
click at [542, 249] on input "Előző" at bounding box center [551, 247] width 76 height 27
click at [76, 314] on icon at bounding box center [71, 315] width 10 height 10
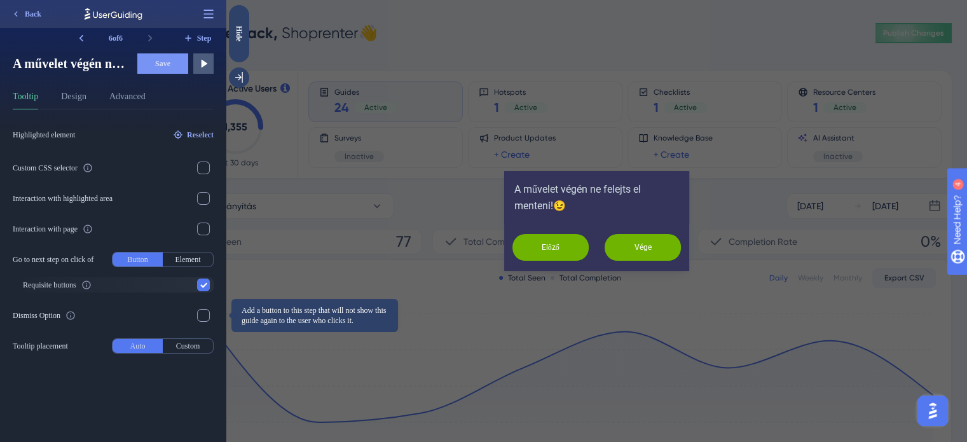
click at [92, 284] on icon at bounding box center [86, 285] width 10 height 10
